Goal: Check status: Check status

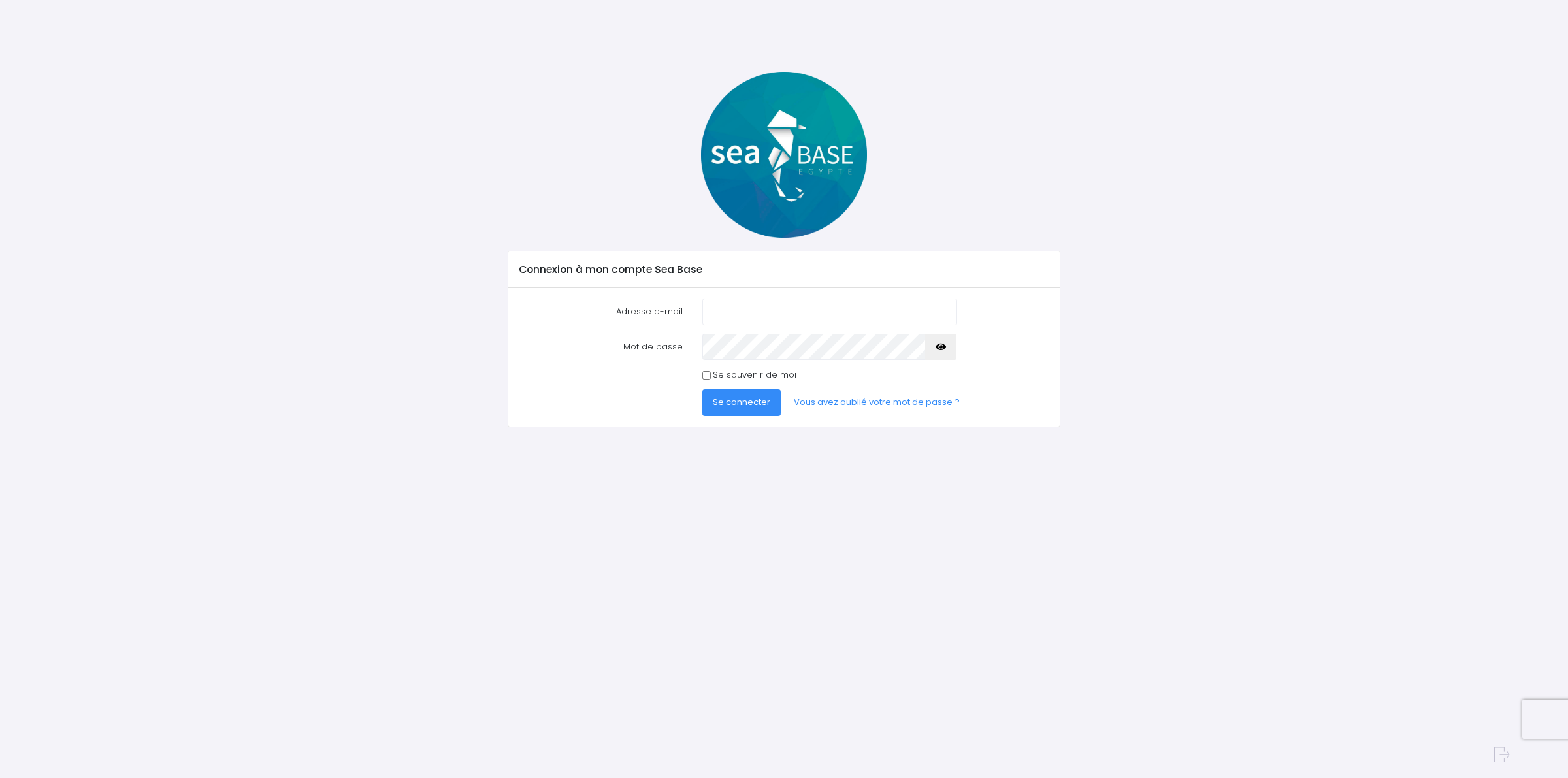
type input "b_trouillon@hotmail.com"
click at [774, 402] on button "Se connecter" at bounding box center [741, 402] width 79 height 26
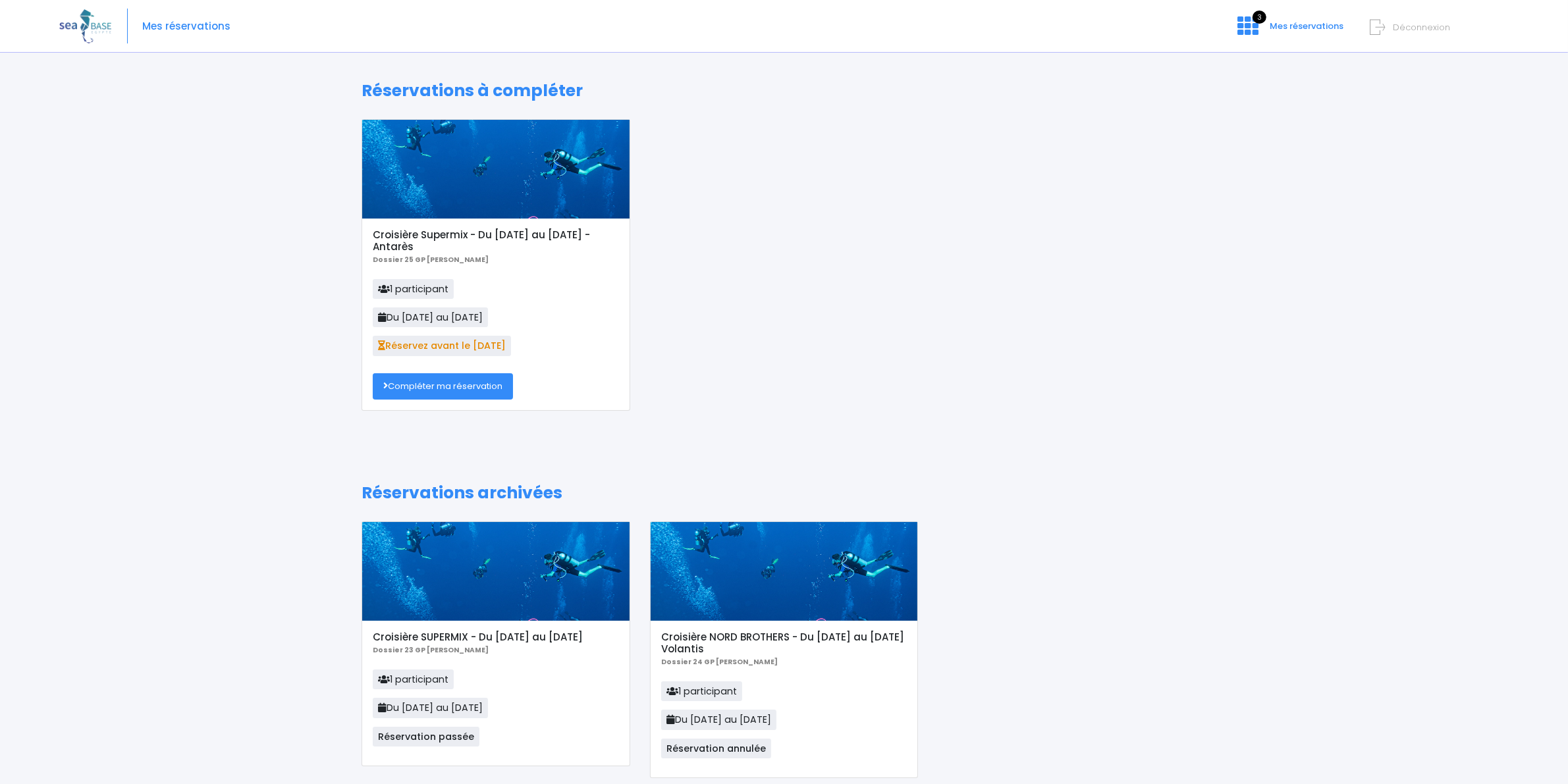
click at [483, 181] on div at bounding box center [496, 169] width 268 height 99
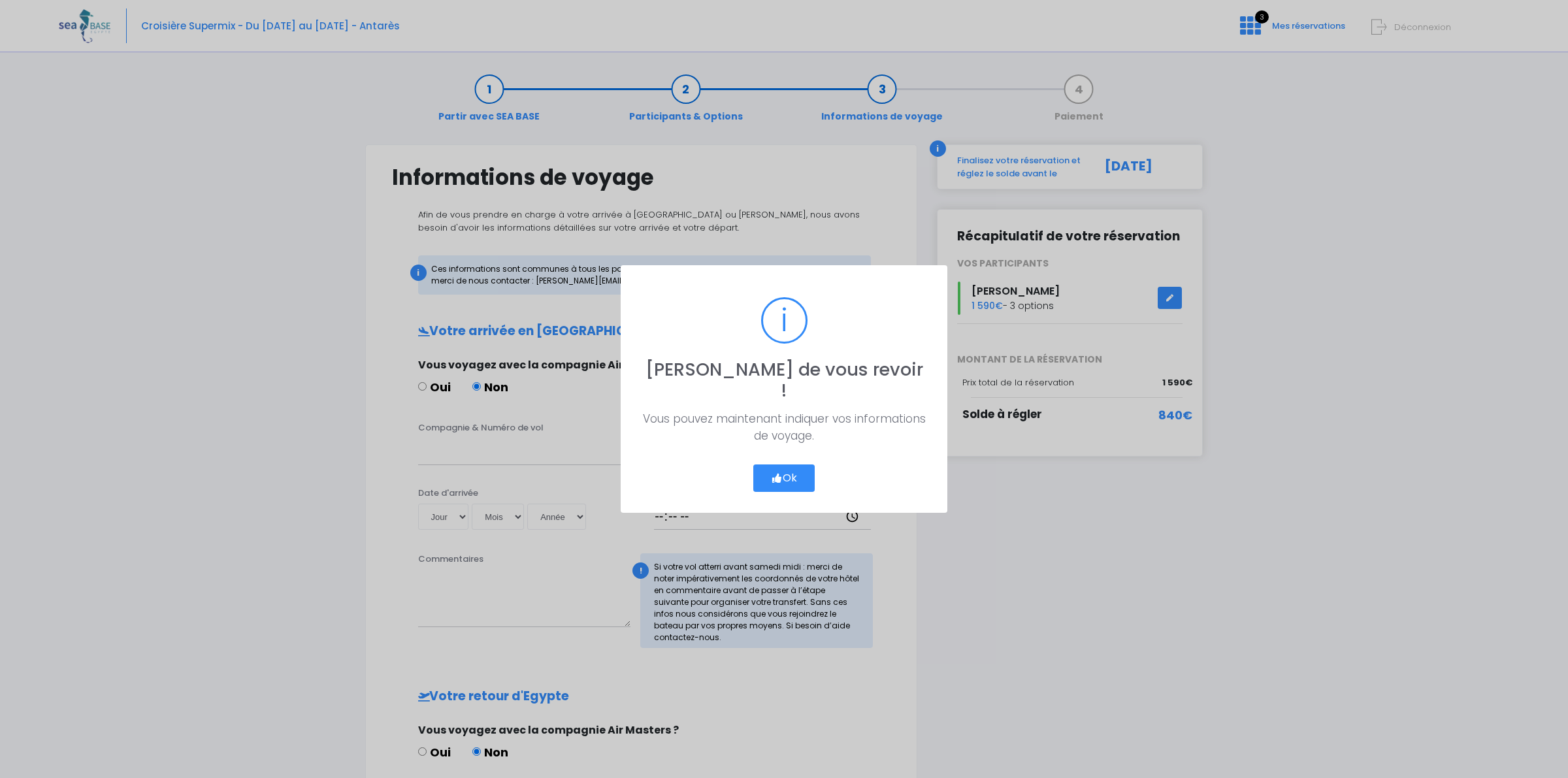
click at [789, 465] on button "Ok" at bounding box center [784, 478] width 61 height 28
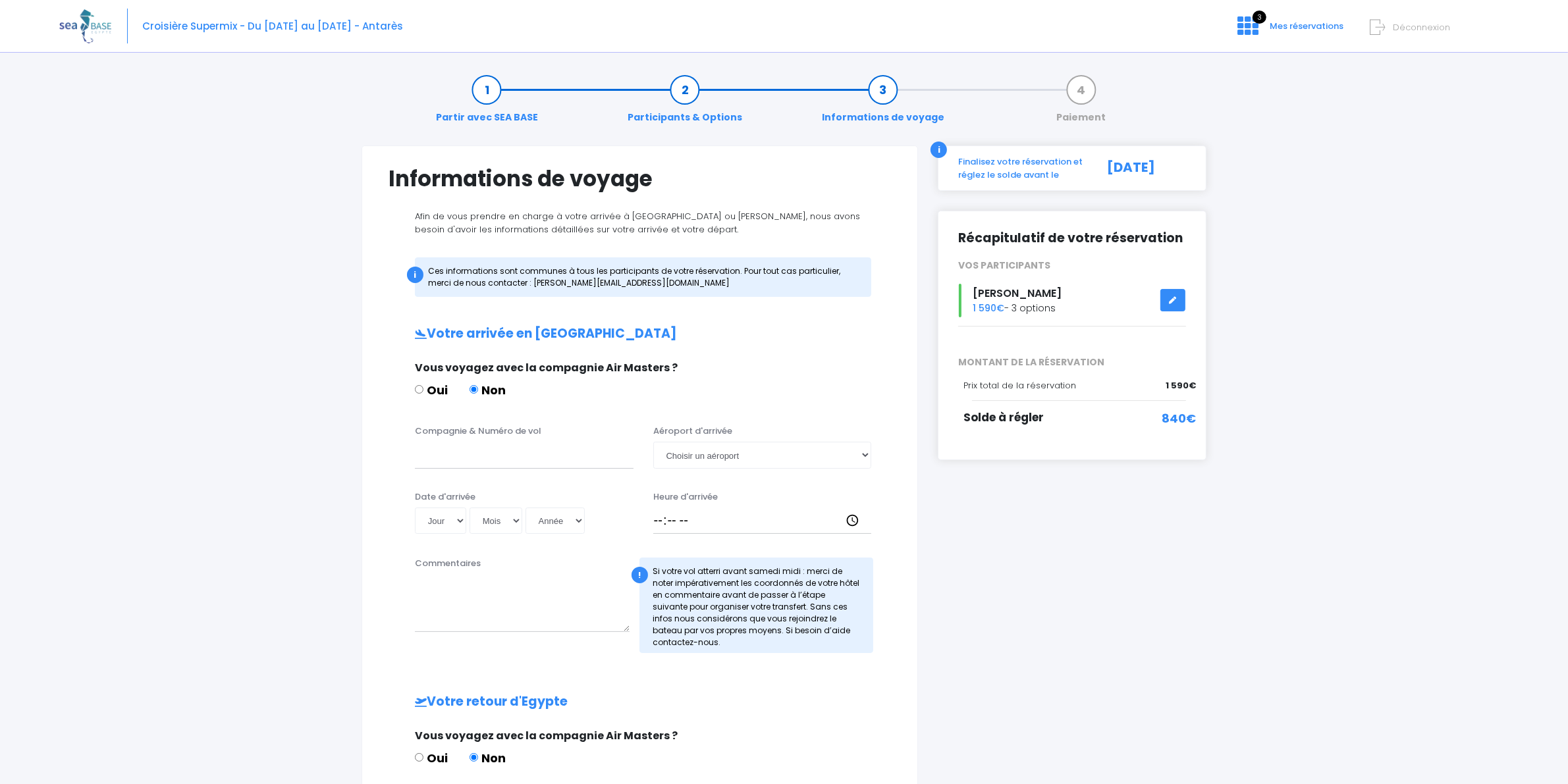
click at [1338, 494] on div "Partir avec SEA BASE Participants & Options Informations de voyage Paiement Inf…" at bounding box center [784, 608] width 1450 height 1095
click at [713, 117] on link "Participants & Options" at bounding box center [684, 103] width 127 height 41
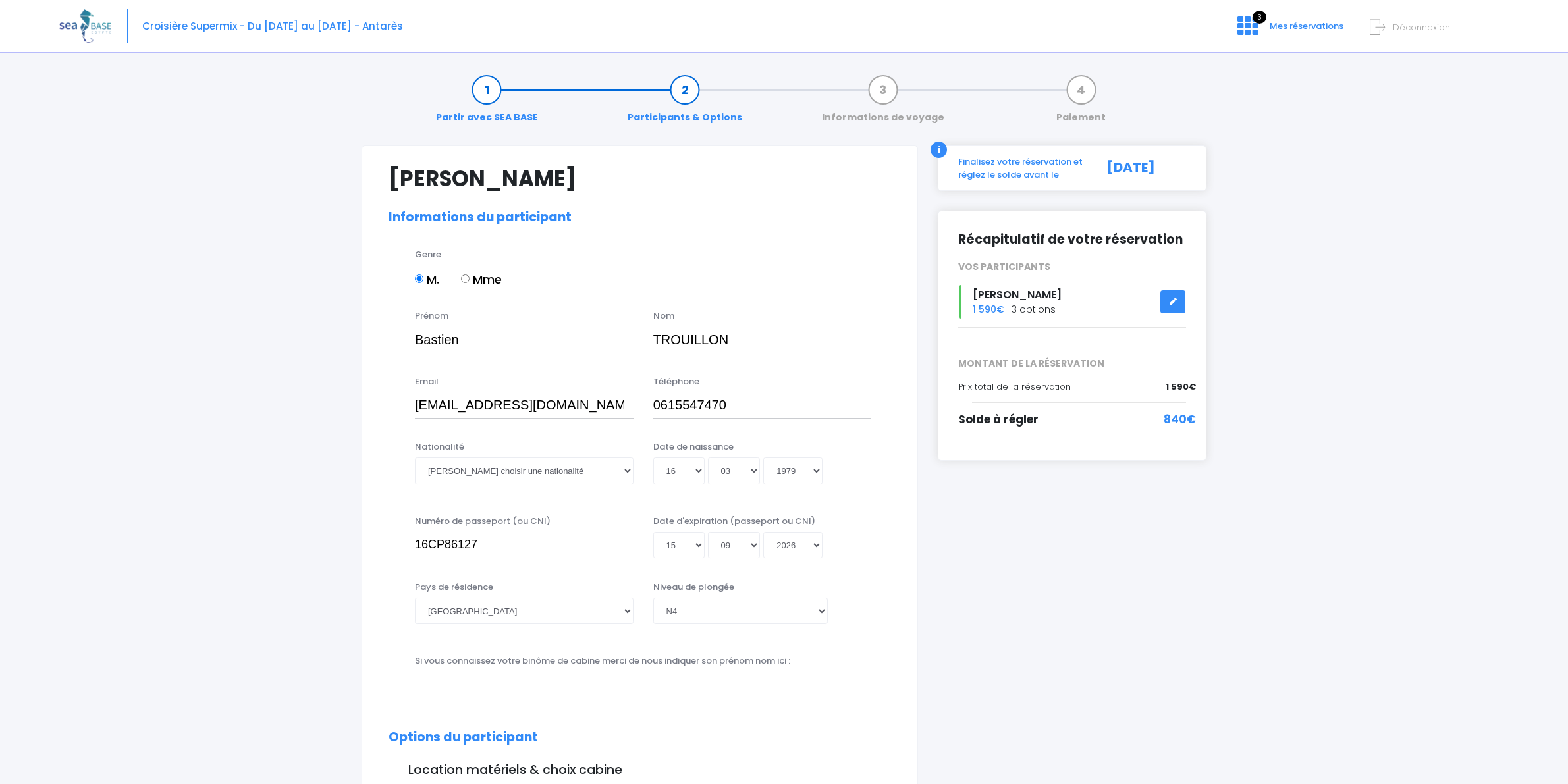
select select "N4"
select select "L"
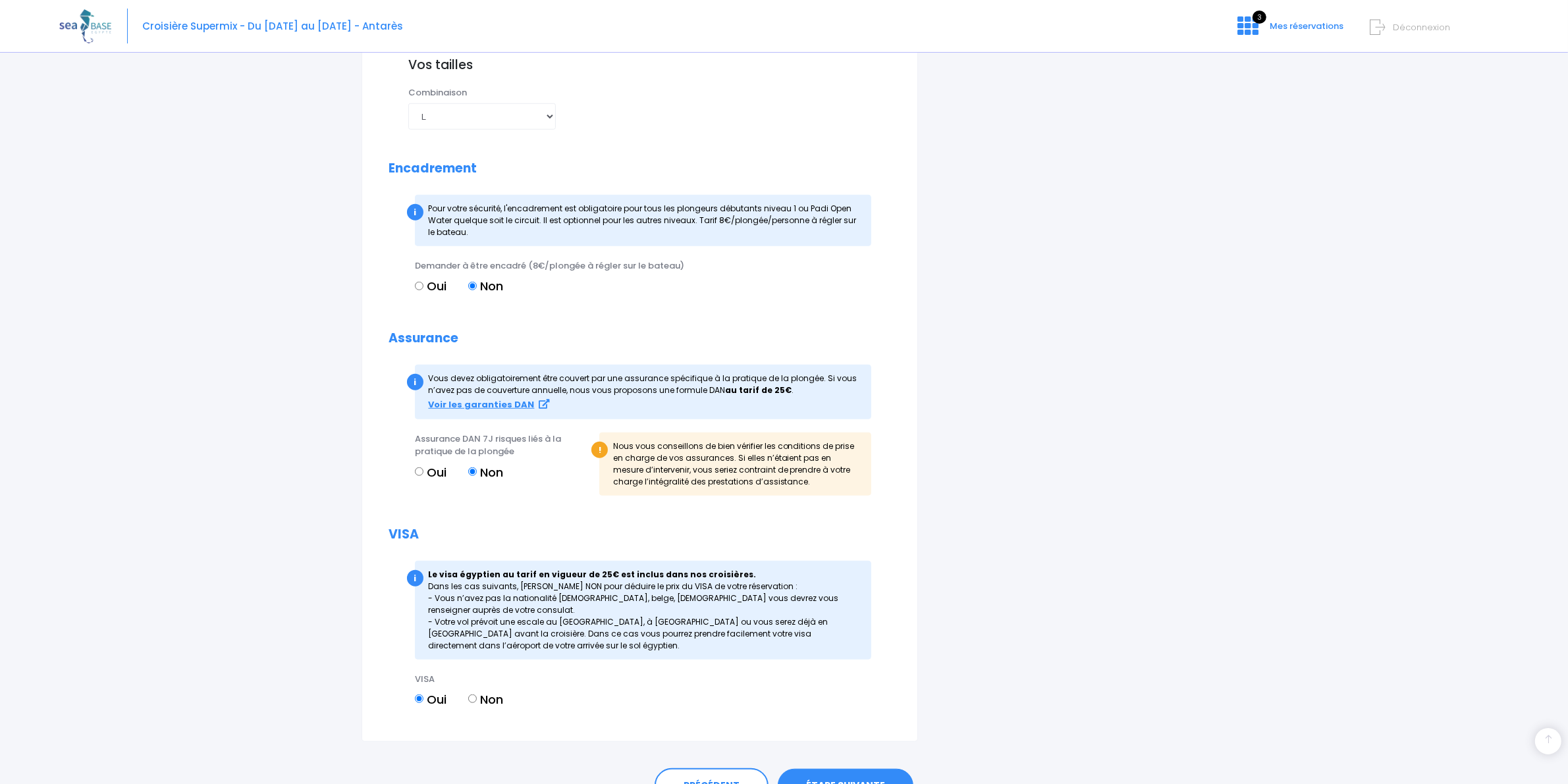
scroll to position [1306, 0]
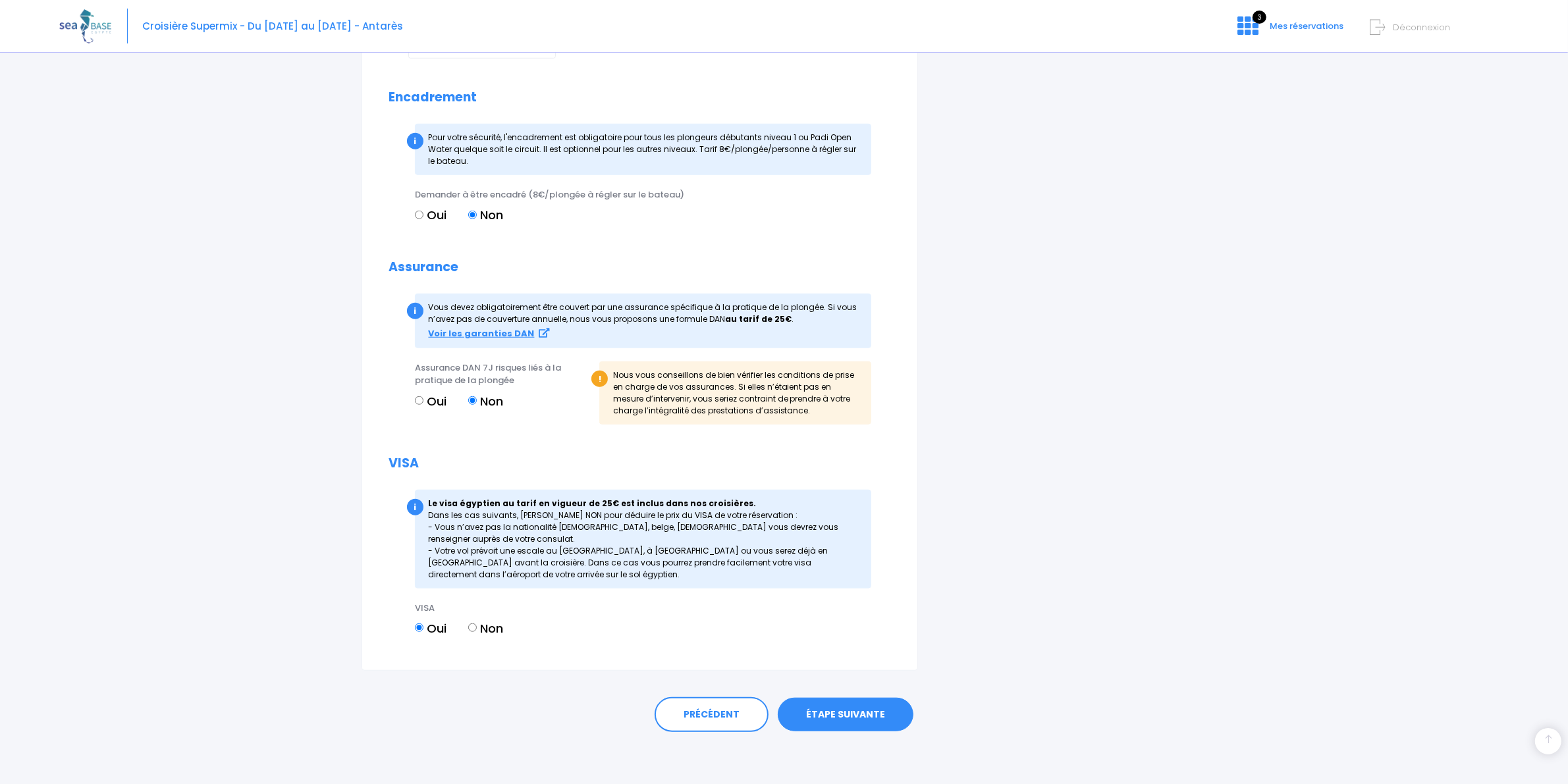
drag, startPoint x: 1180, startPoint y: 360, endPoint x: 1184, endPoint y: 351, distance: 9.8
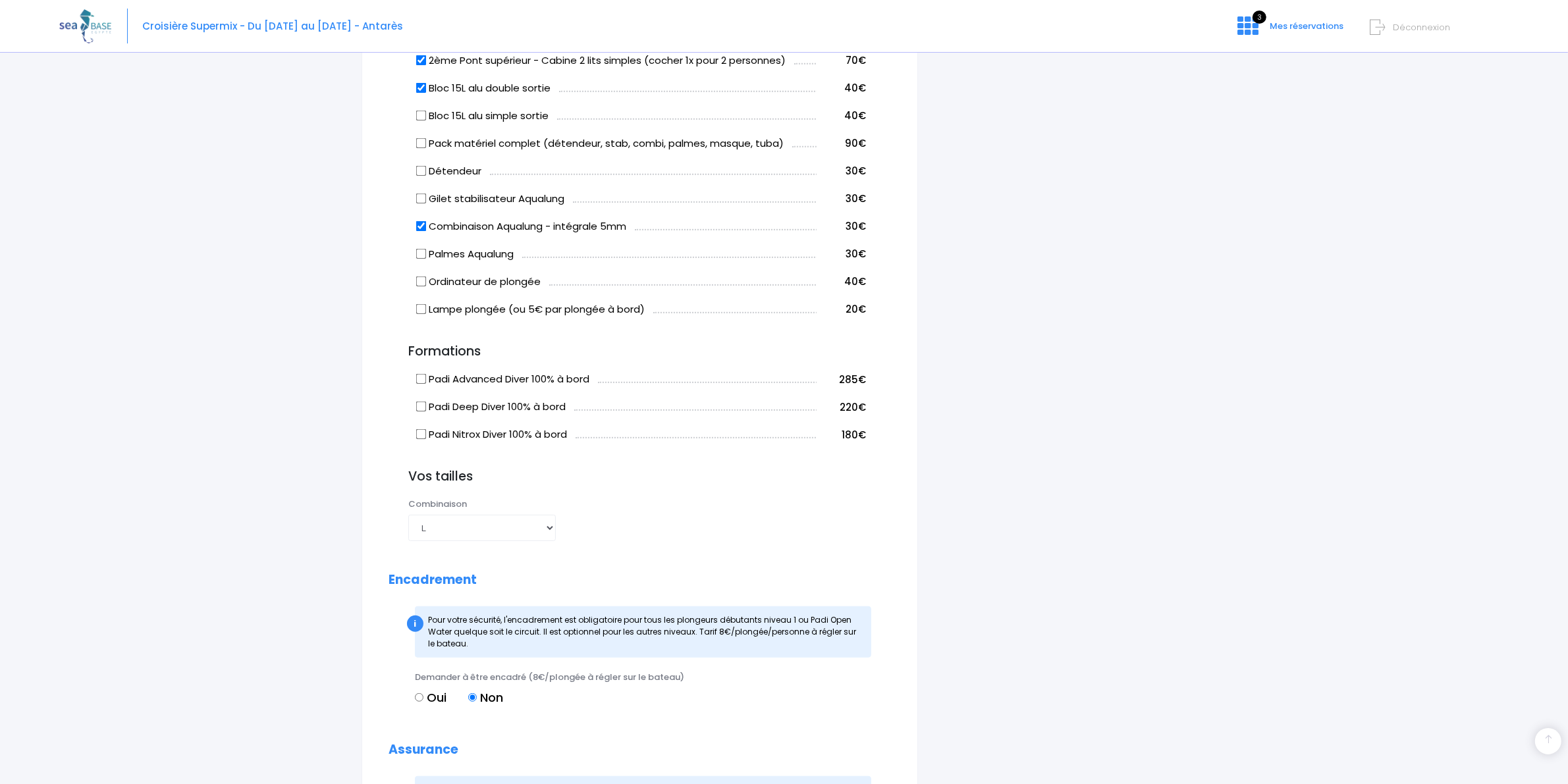
scroll to position [812, 0]
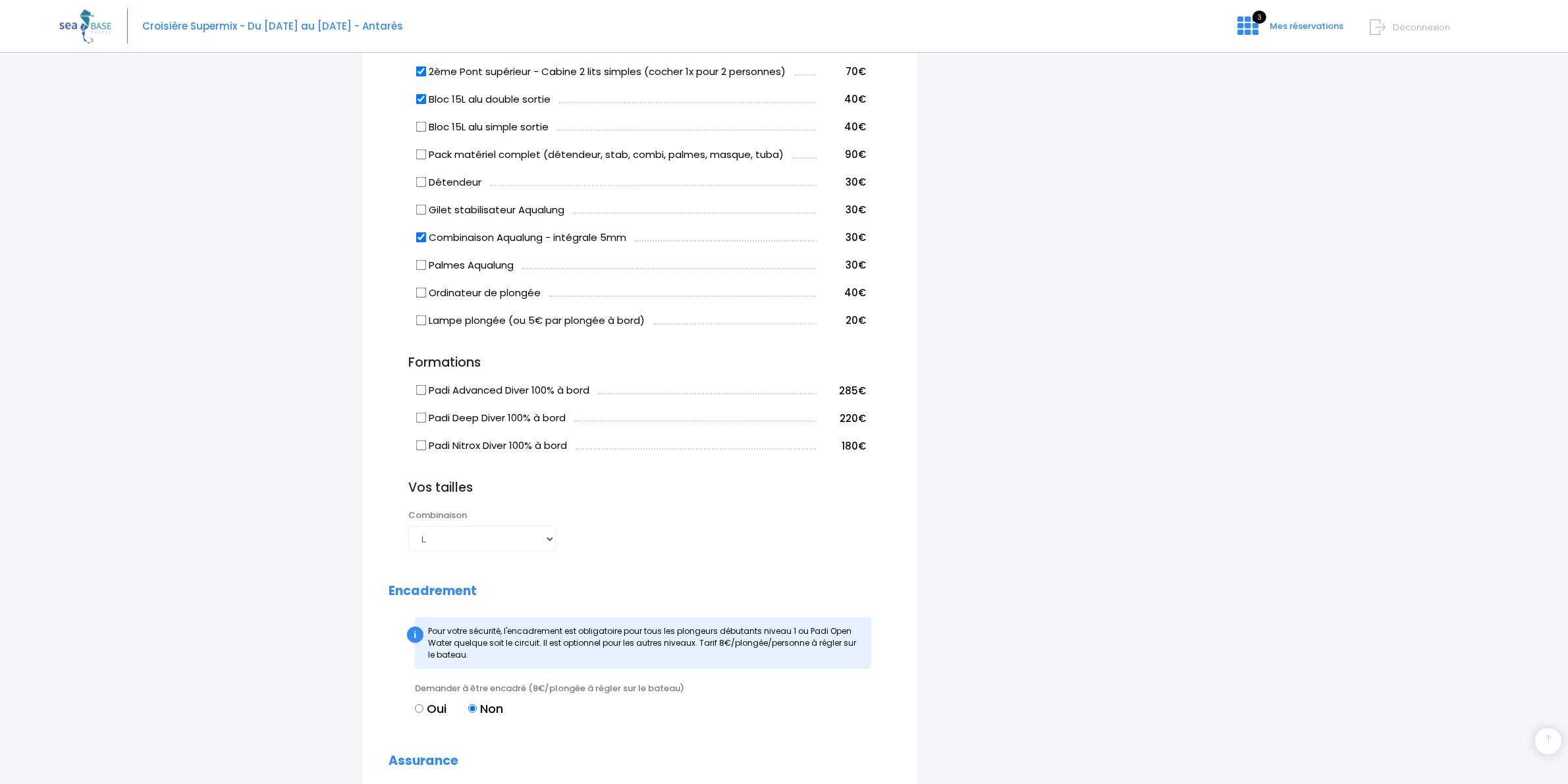
click at [994, 385] on div "i Finalisez votre réservation et réglez le solde avant le 22/09/2025 Récapitula…" at bounding box center [1072, 248] width 288 height 1830
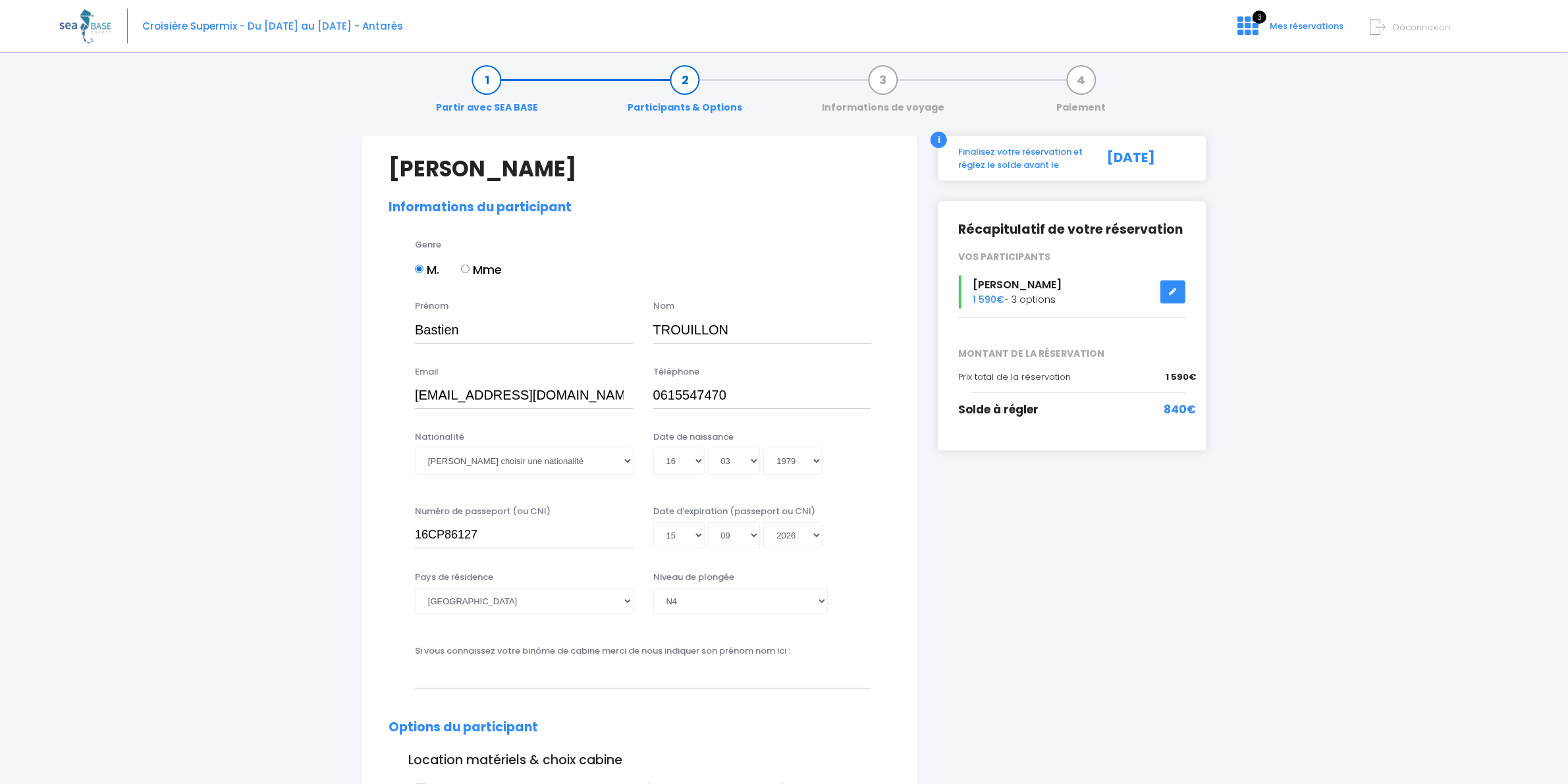
scroll to position [0, 0]
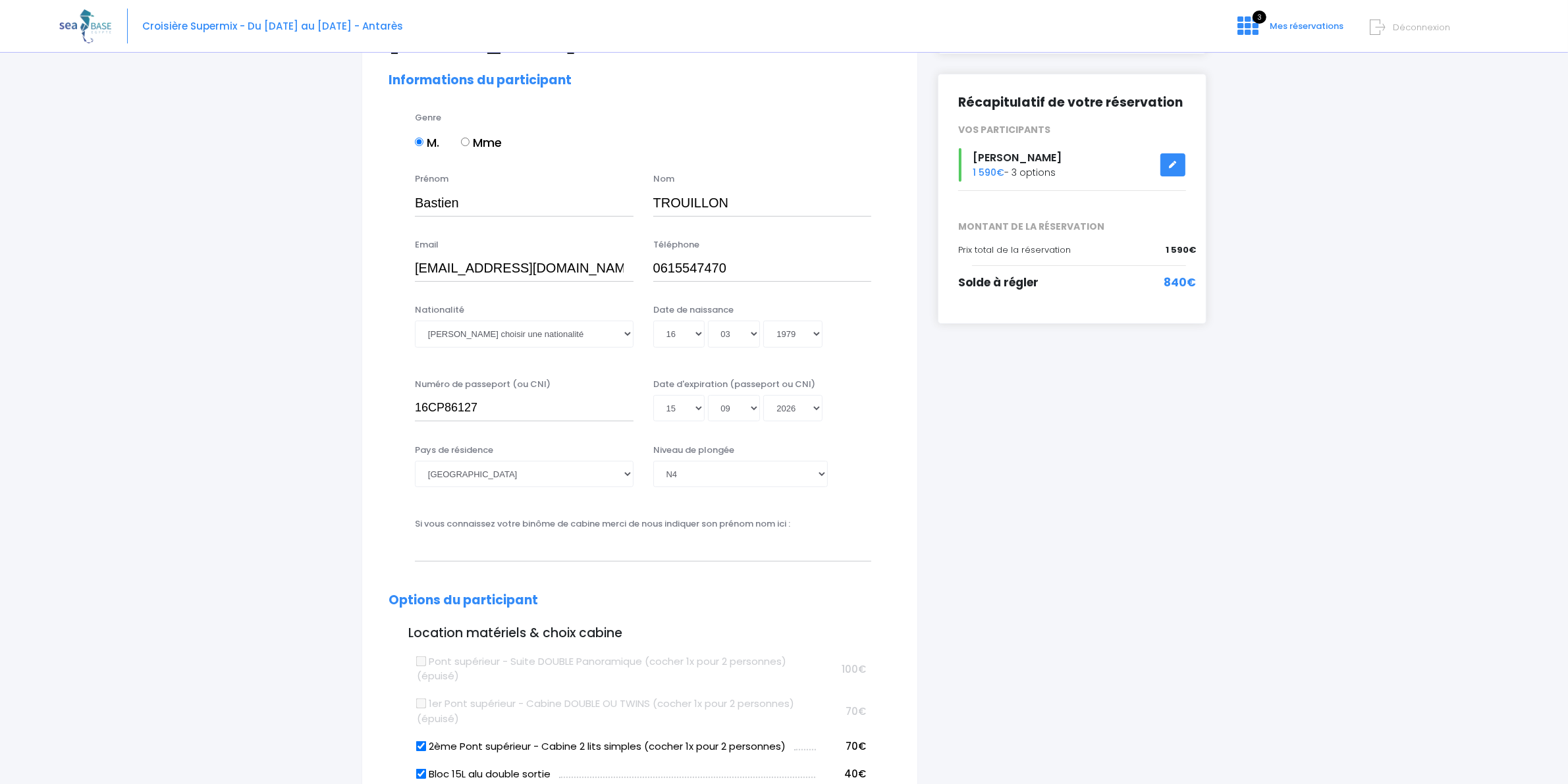
scroll to position [164, 0]
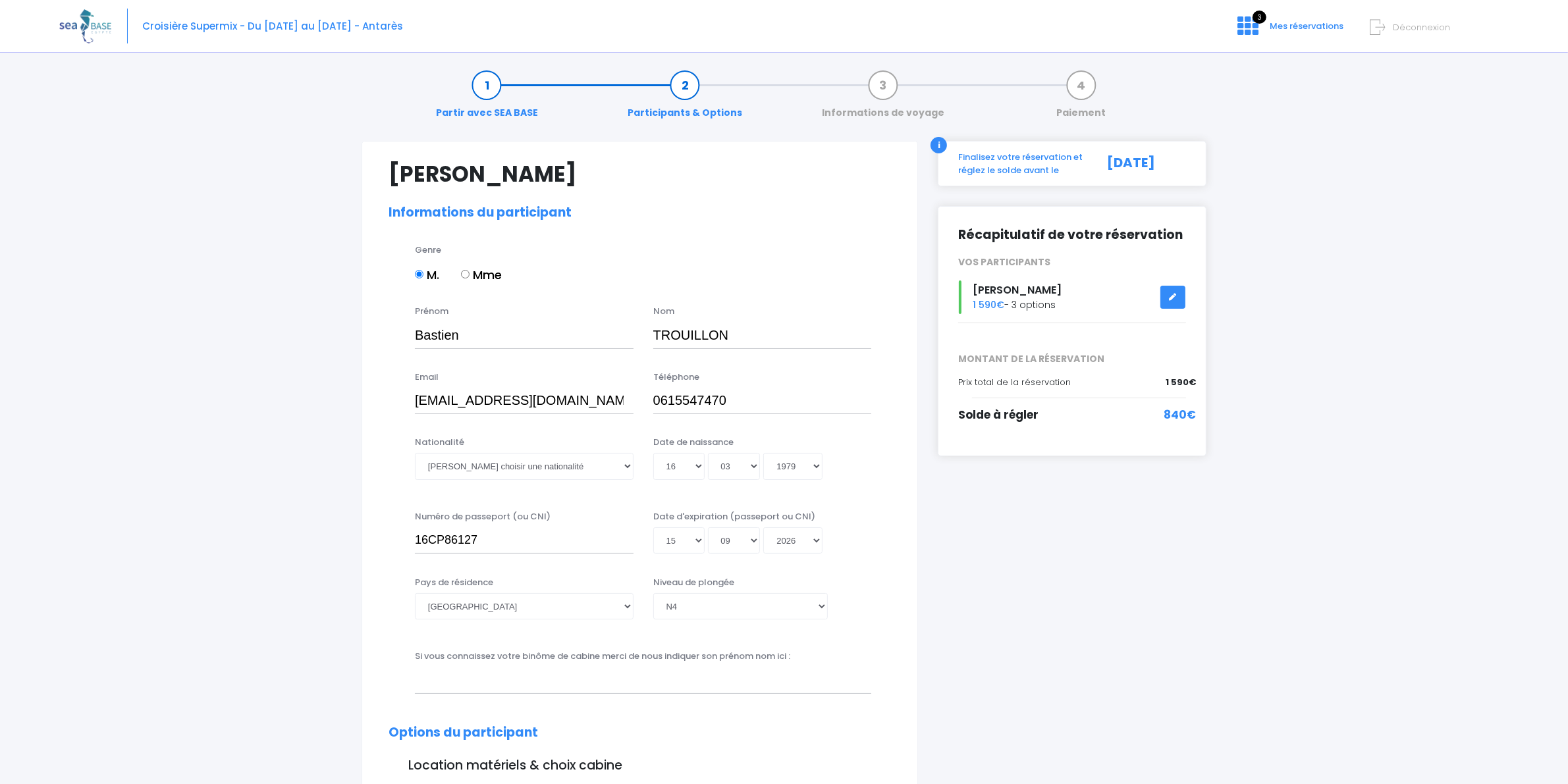
scroll to position [0, 0]
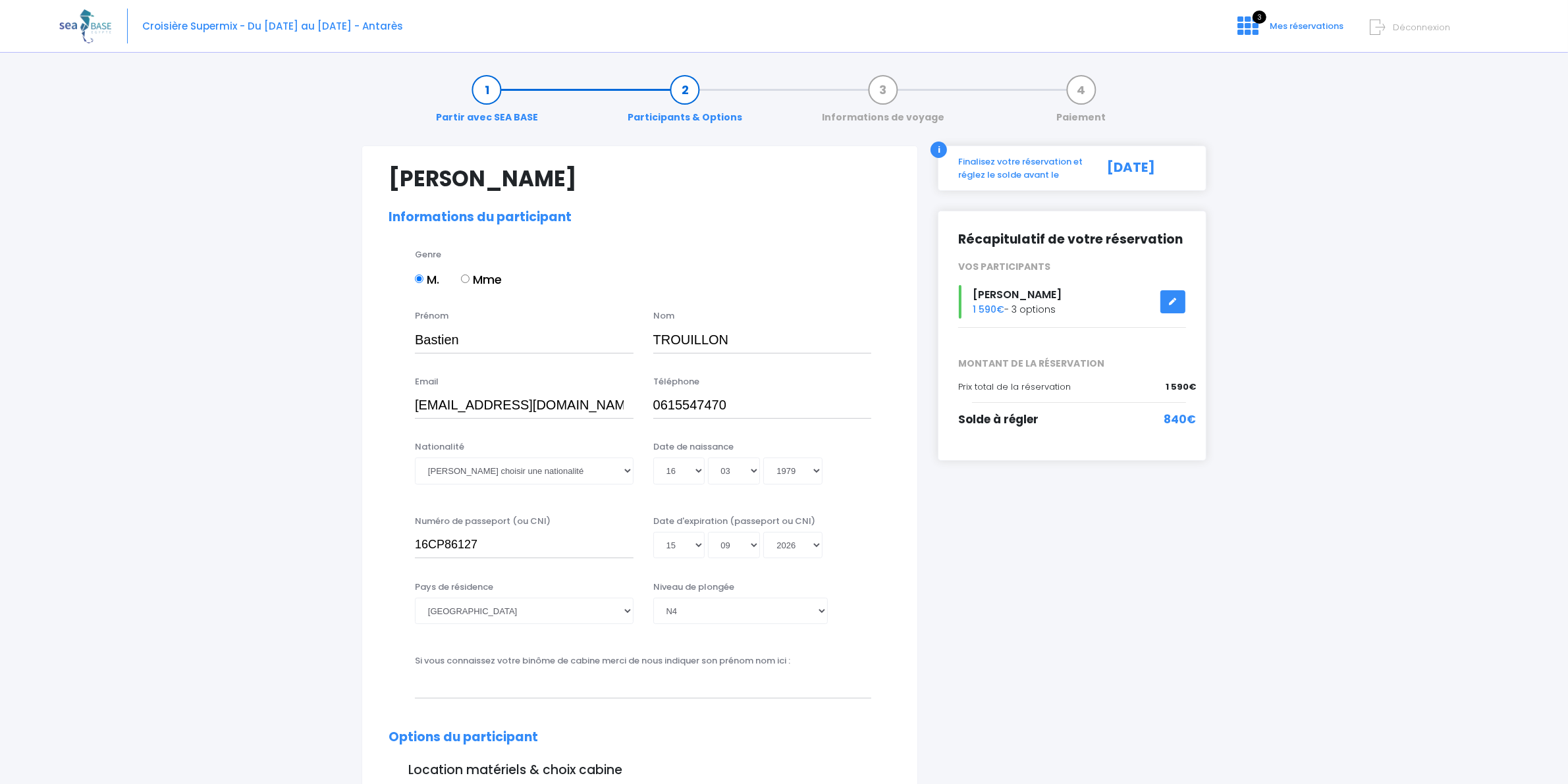
click at [508, 118] on link "Partir avec SEA BASE" at bounding box center [486, 103] width 115 height 41
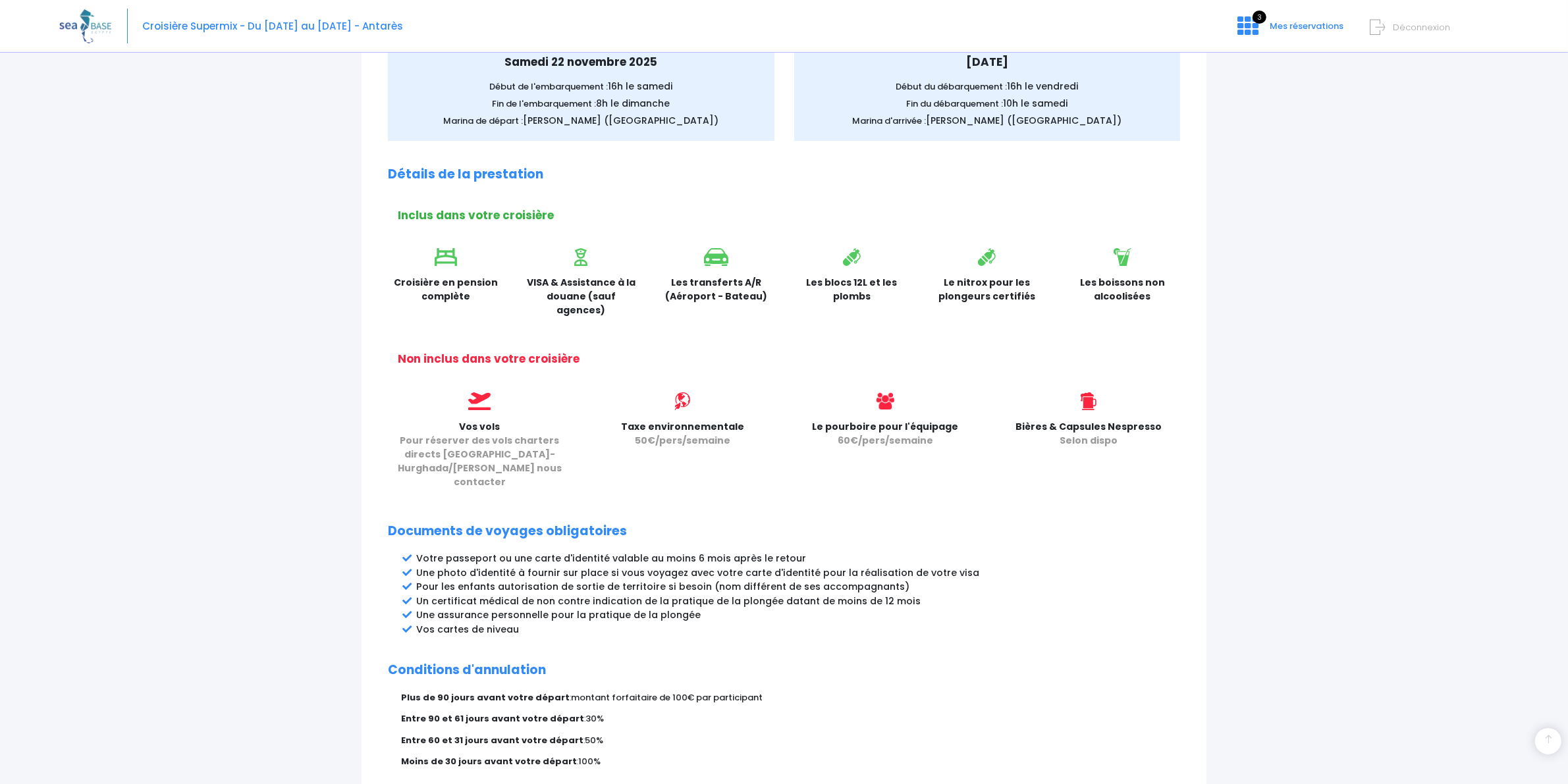
scroll to position [329, 0]
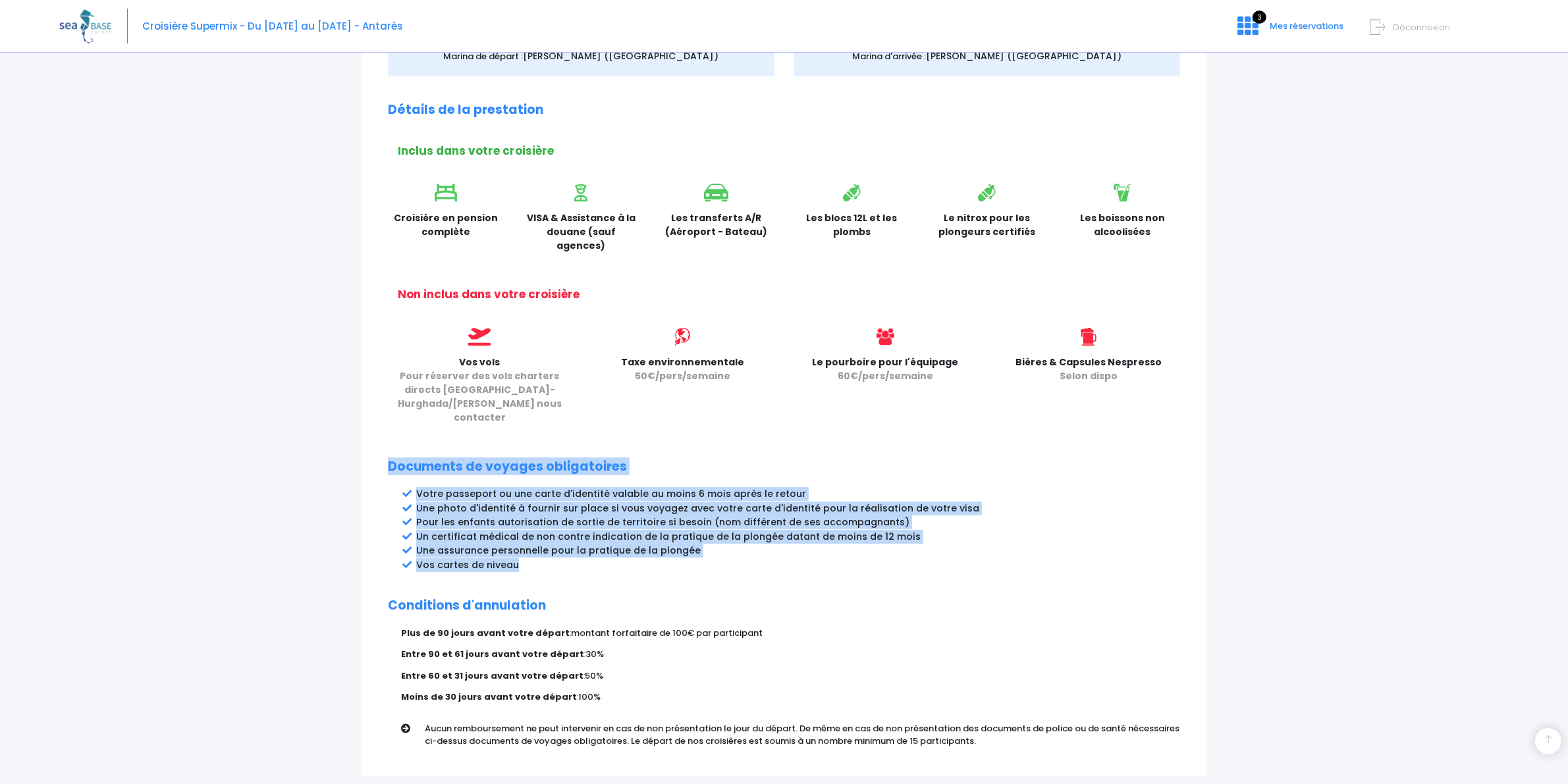
drag, startPoint x: 523, startPoint y: 537, endPoint x: 382, endPoint y: 438, distance: 172.3
click at [382, 438] on div "Partir avec SEA BASE Rappel de votre croisière SUPERMIX du [DATE] au [DATE] à b…" at bounding box center [784, 296] width 845 height 960
click at [722, 412] on div "Partir avec SEA BASE Rappel de votre croisière SUPERMIX du [DATE] au [DATE] à b…" at bounding box center [784, 296] width 845 height 960
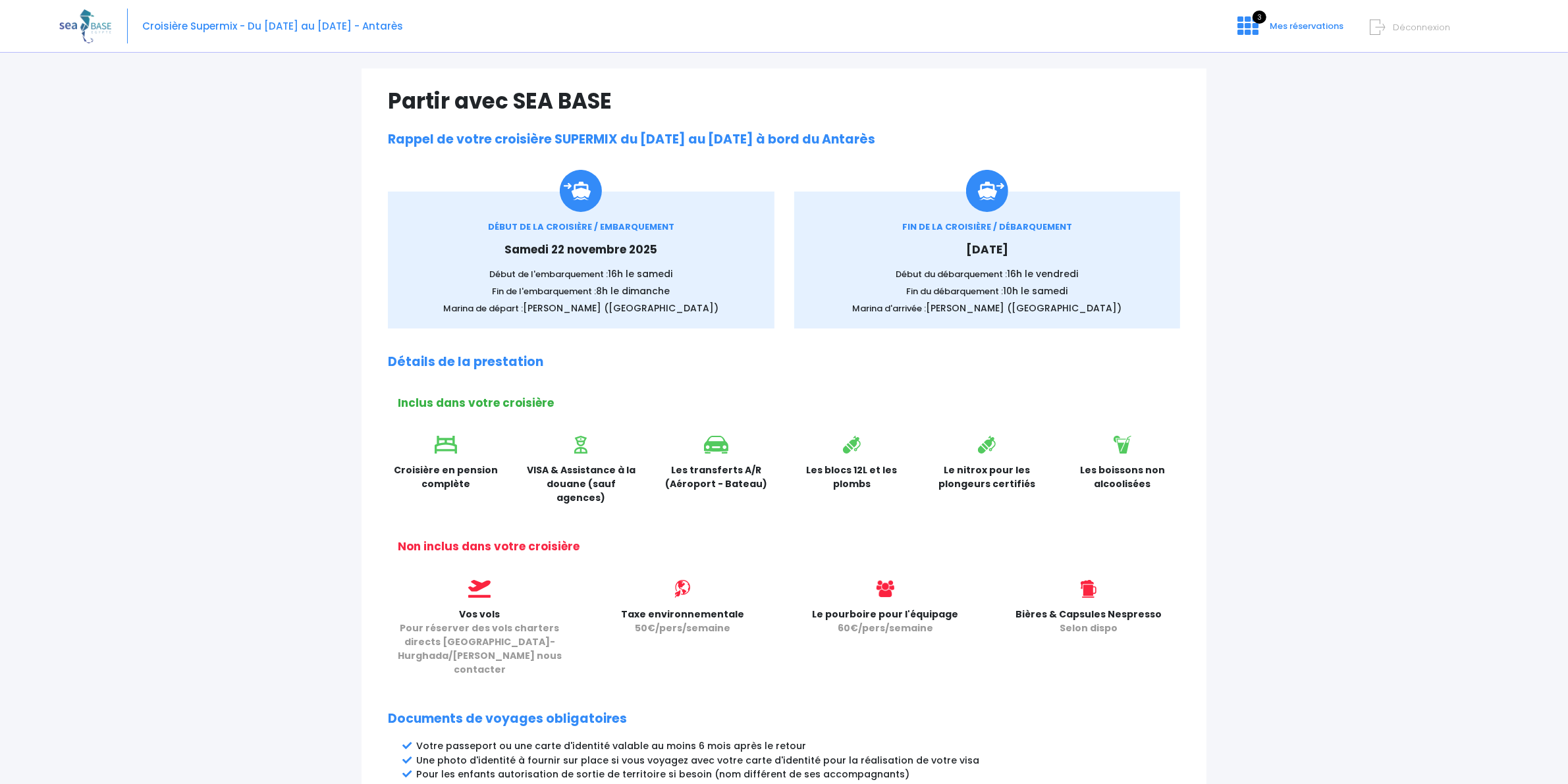
scroll to position [0, 0]
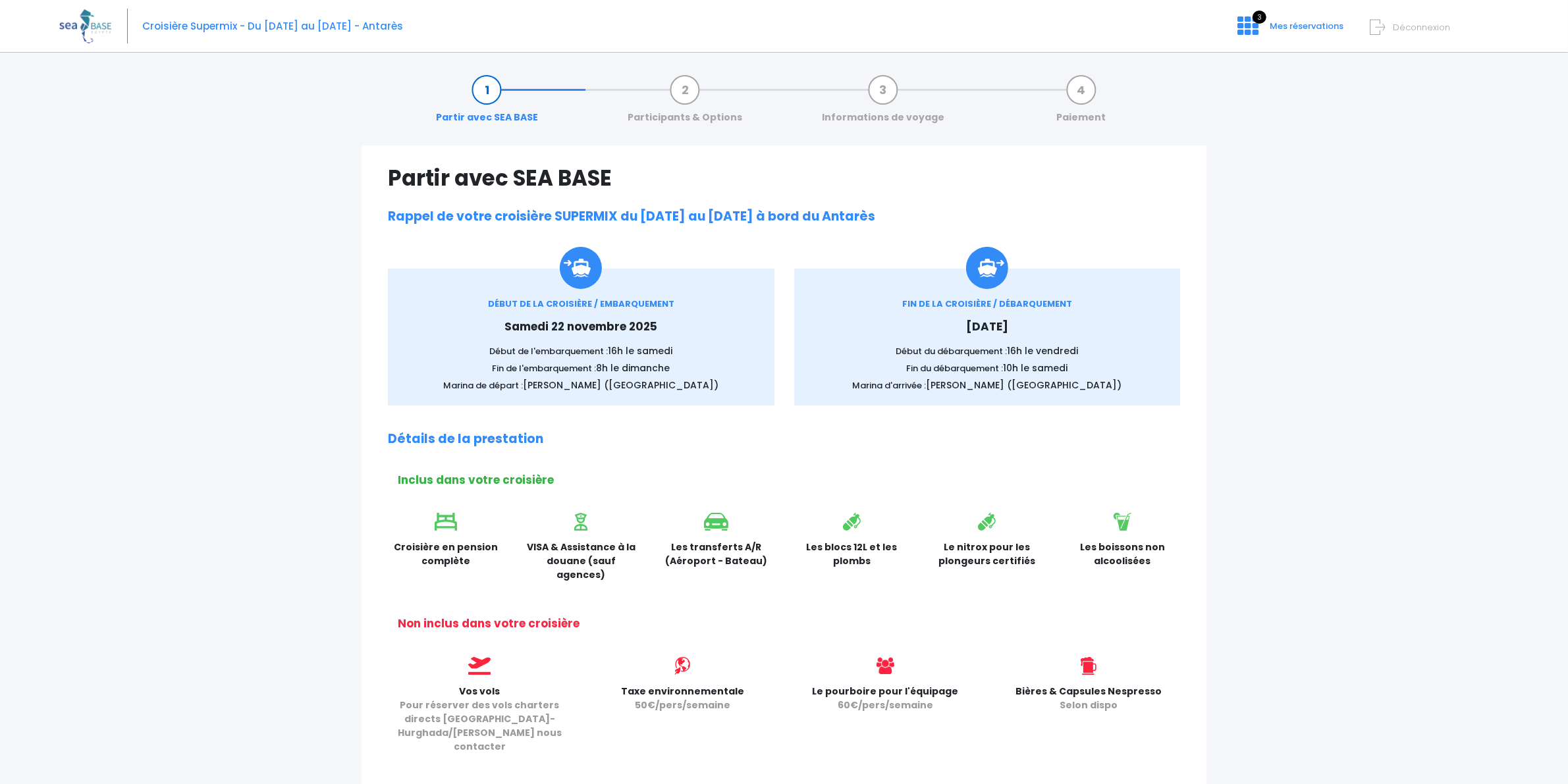
click at [784, 317] on div "FIN DE LA CROISIÈRE / DÉBARQUEMENT [DATE] Début du débarquement : 16h le [DATE]…" at bounding box center [987, 337] width 407 height 137
